Goal: Information Seeking & Learning: Learn about a topic

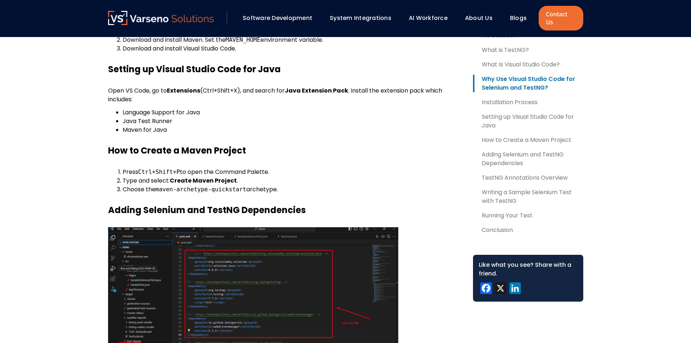
scroll to position [580, 0]
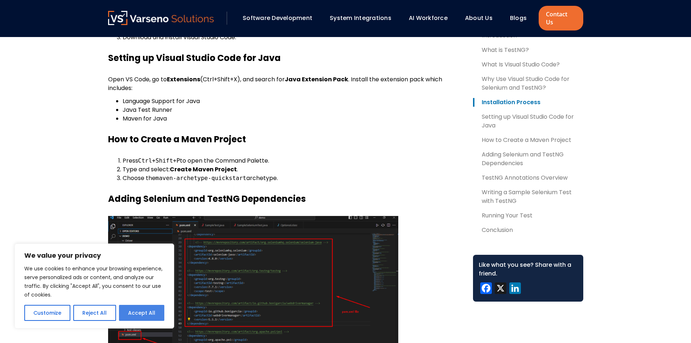
click at [143, 309] on button "Accept All" at bounding box center [141, 313] width 45 height 16
checkbox input "true"
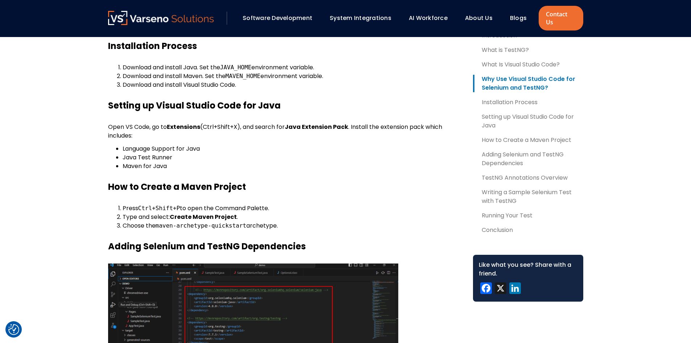
scroll to position [507, 0]
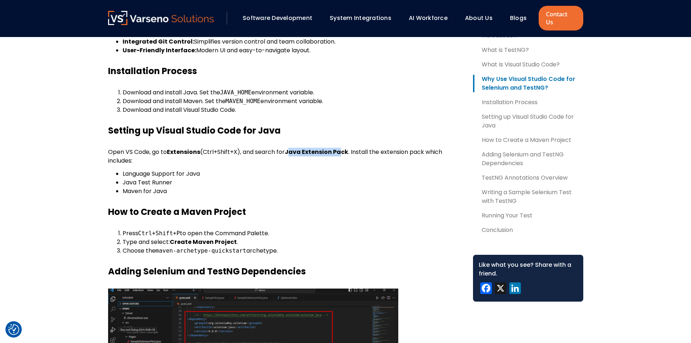
drag, startPoint x: 292, startPoint y: 145, endPoint x: 346, endPoint y: 143, distance: 54.1
click at [346, 148] on strong "Java Extension Pack" at bounding box center [317, 152] width 64 height 8
click at [345, 148] on strong "Java Extension Pack" at bounding box center [317, 152] width 64 height 8
drag, startPoint x: 351, startPoint y: 143, endPoint x: 289, endPoint y: 146, distance: 61.4
click at [289, 148] on p "Open VS Code, go to Extensions (Ctrl+Shift+X), and search for Java Extension Pa…" at bounding box center [284, 156] width 353 height 17
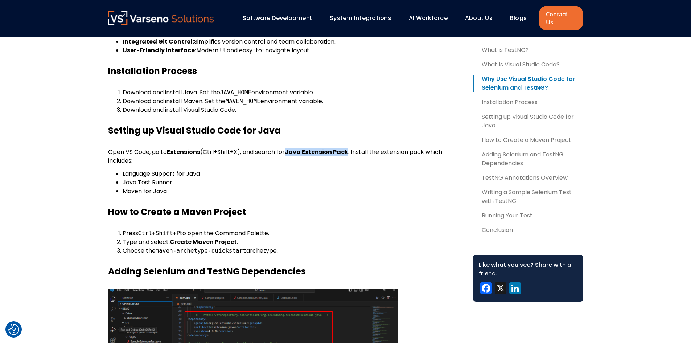
copy strong "Java Extension Pack"
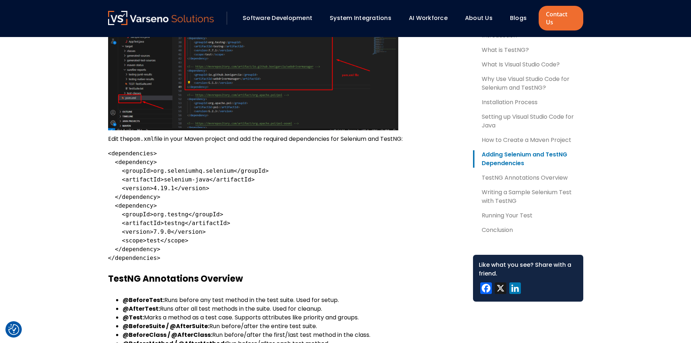
scroll to position [797, 0]
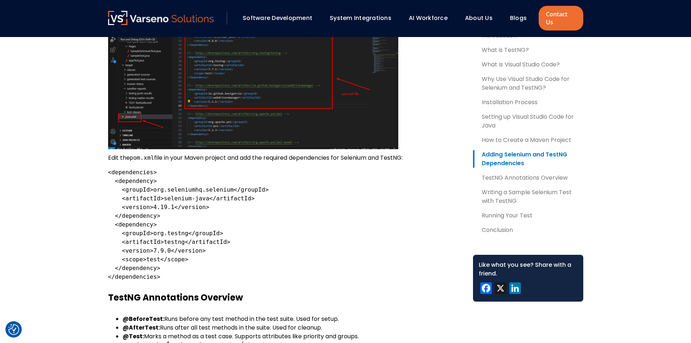
click at [89, 198] on section "Table of Contents Introduction What is TestNG? What Is Visual Studio Code? Why …" at bounding box center [345, 235] width 691 height 1519
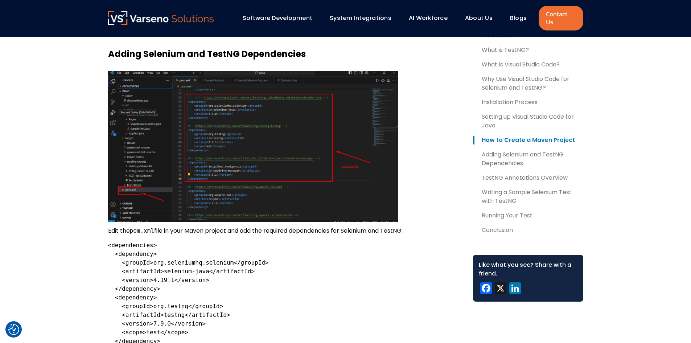
scroll to position [725, 0]
